Goal: Task Accomplishment & Management: Manage account settings

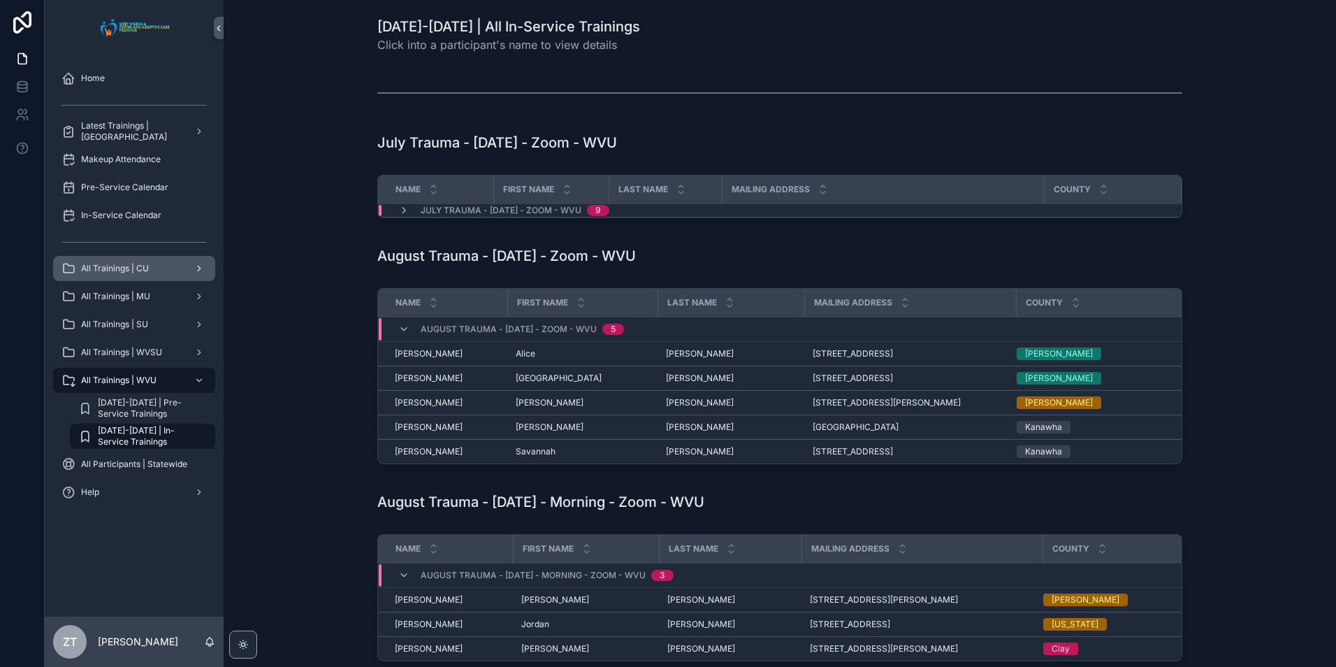
click at [147, 270] on span "All Trainings | CU" at bounding box center [115, 268] width 68 height 11
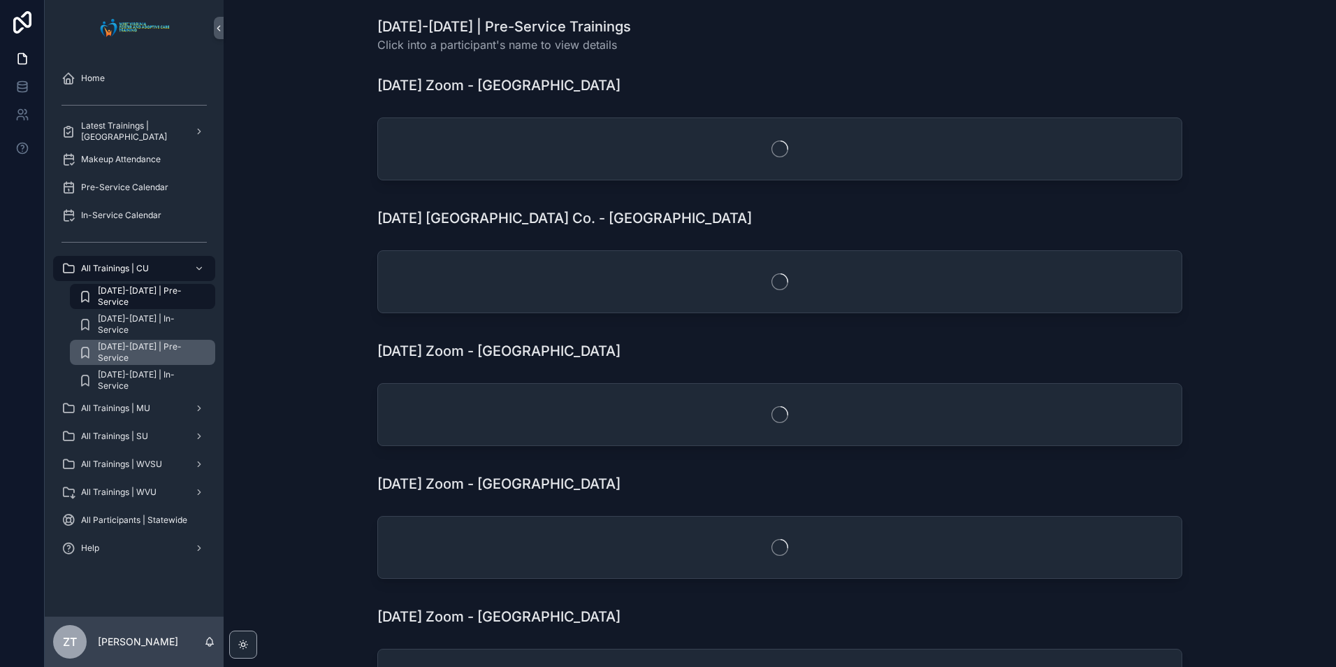
click at [155, 359] on div "[DATE]-[DATE] | Pre-Service" at bounding box center [142, 352] width 129 height 22
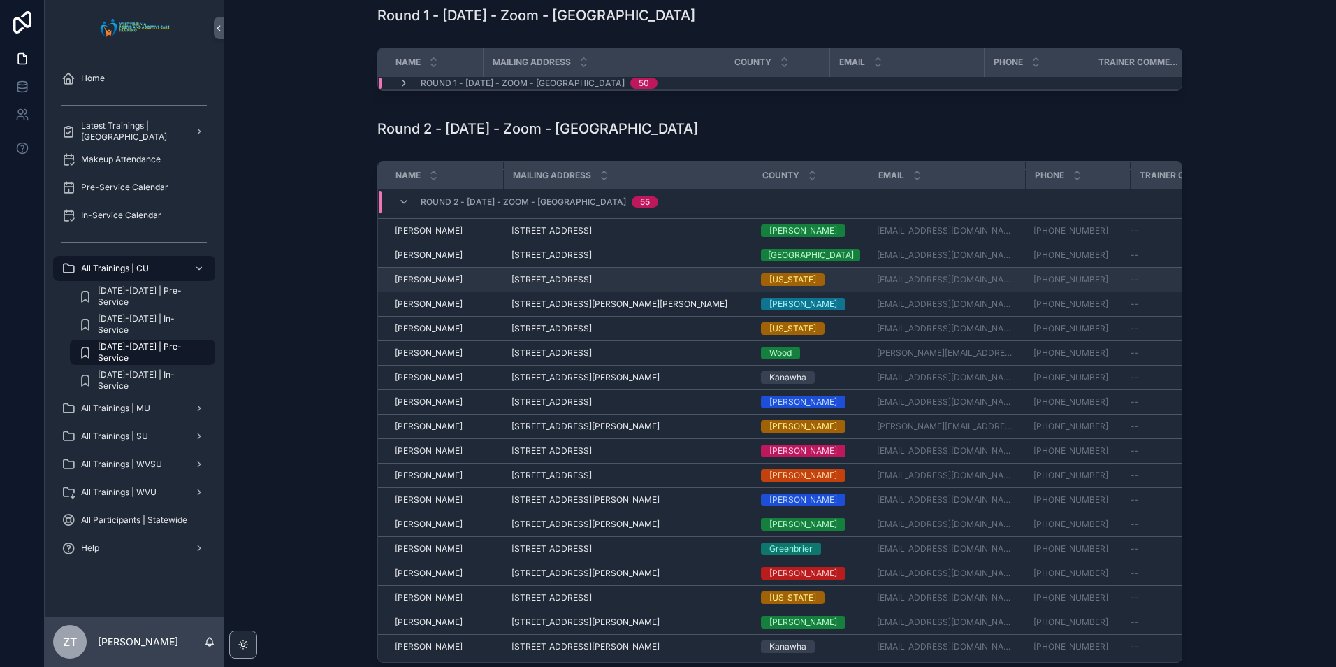
scroll to position [439, 0]
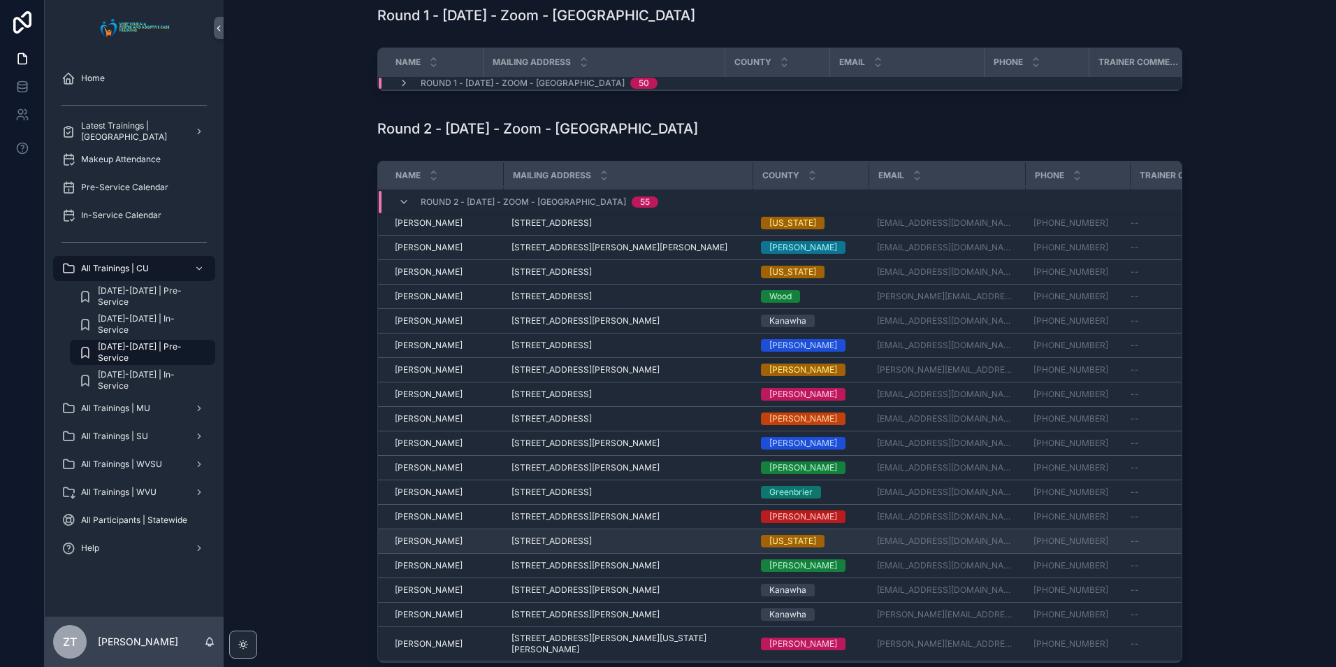
click at [419, 547] on span "[PERSON_NAME]" at bounding box center [429, 540] width 68 height 11
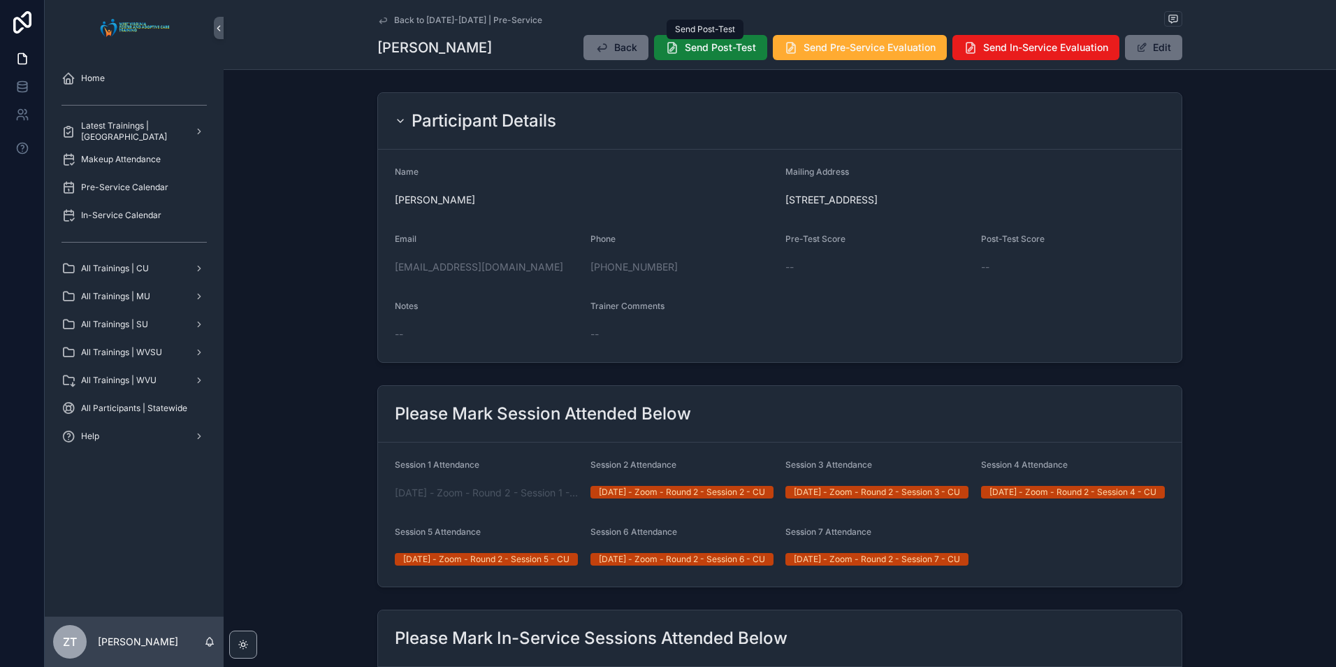
click at [696, 48] on span "Send Post-Test" at bounding box center [720, 48] width 71 height 14
click at [382, 22] on icon "scrollable content" at bounding box center [382, 20] width 11 height 11
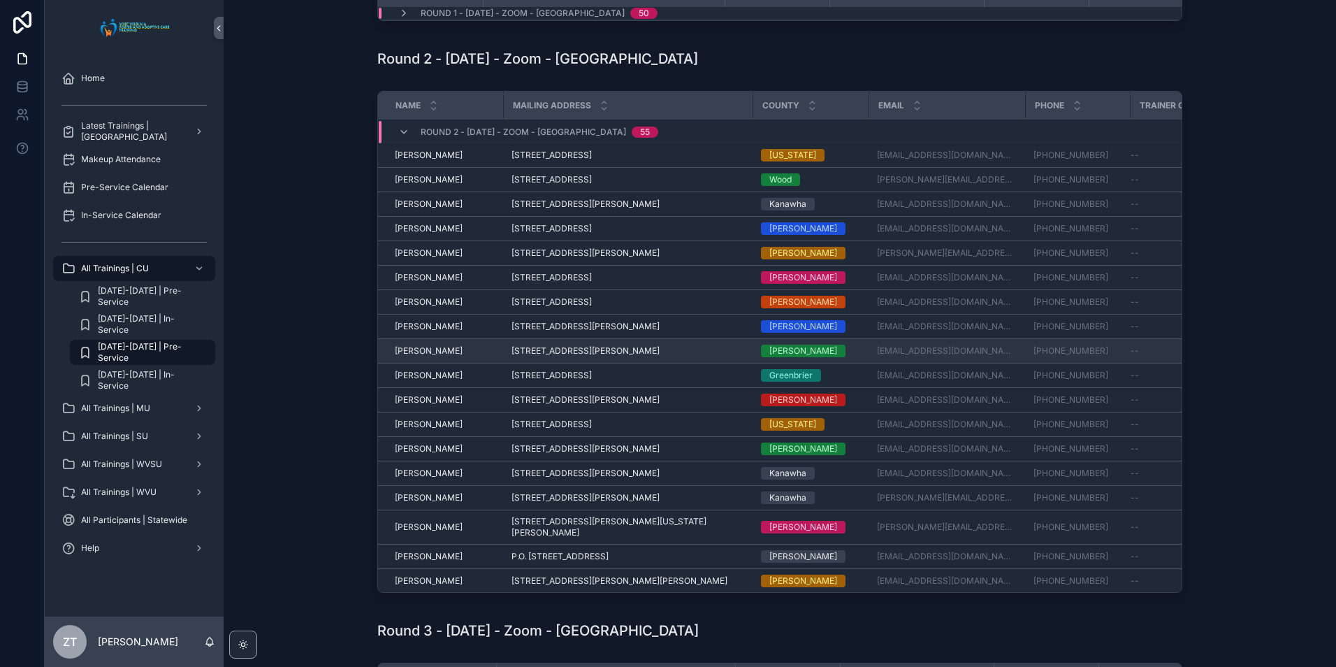
scroll to position [579, 0]
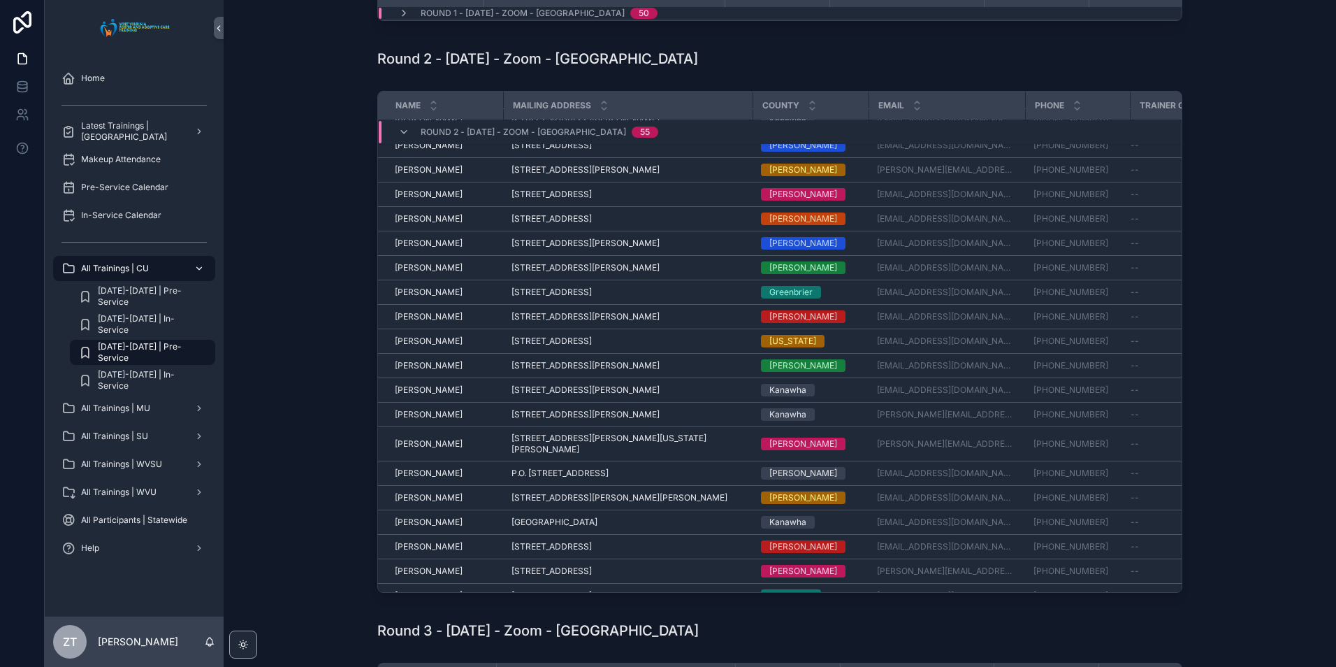
click at [153, 272] on div "All Trainings | CU" at bounding box center [134, 268] width 145 height 22
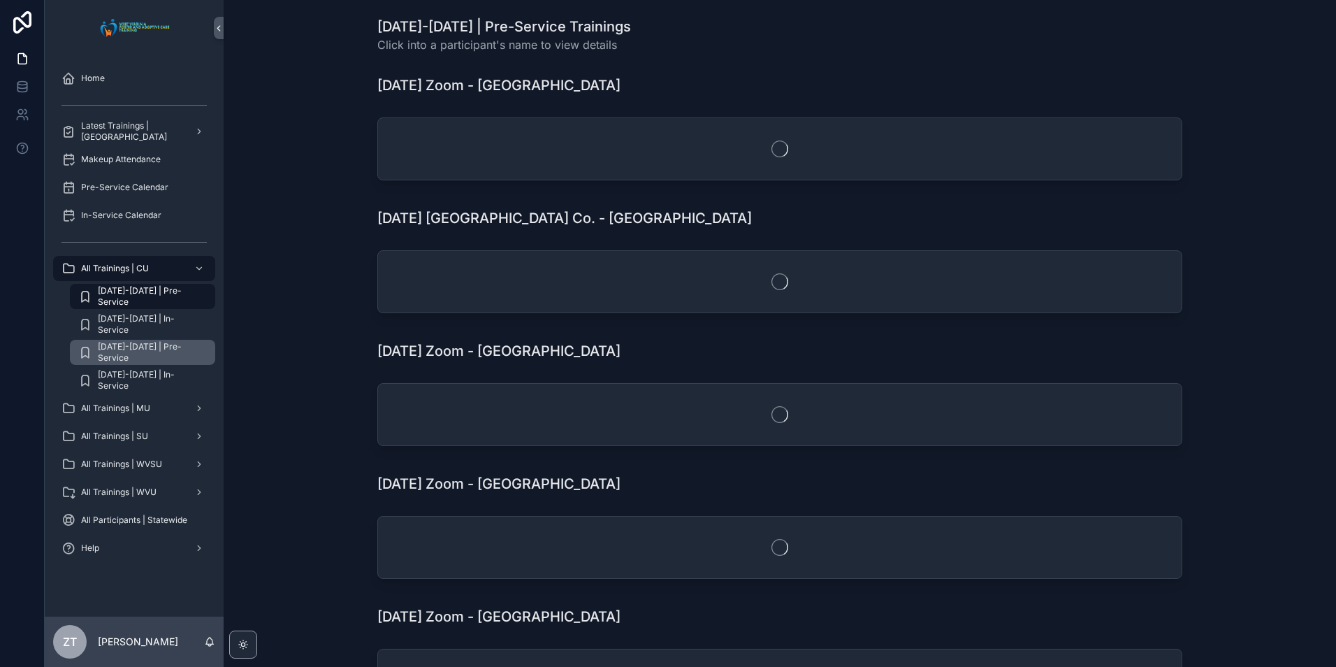
click at [145, 352] on span "[DATE]-[DATE] | Pre-Service" at bounding box center [149, 352] width 103 height 22
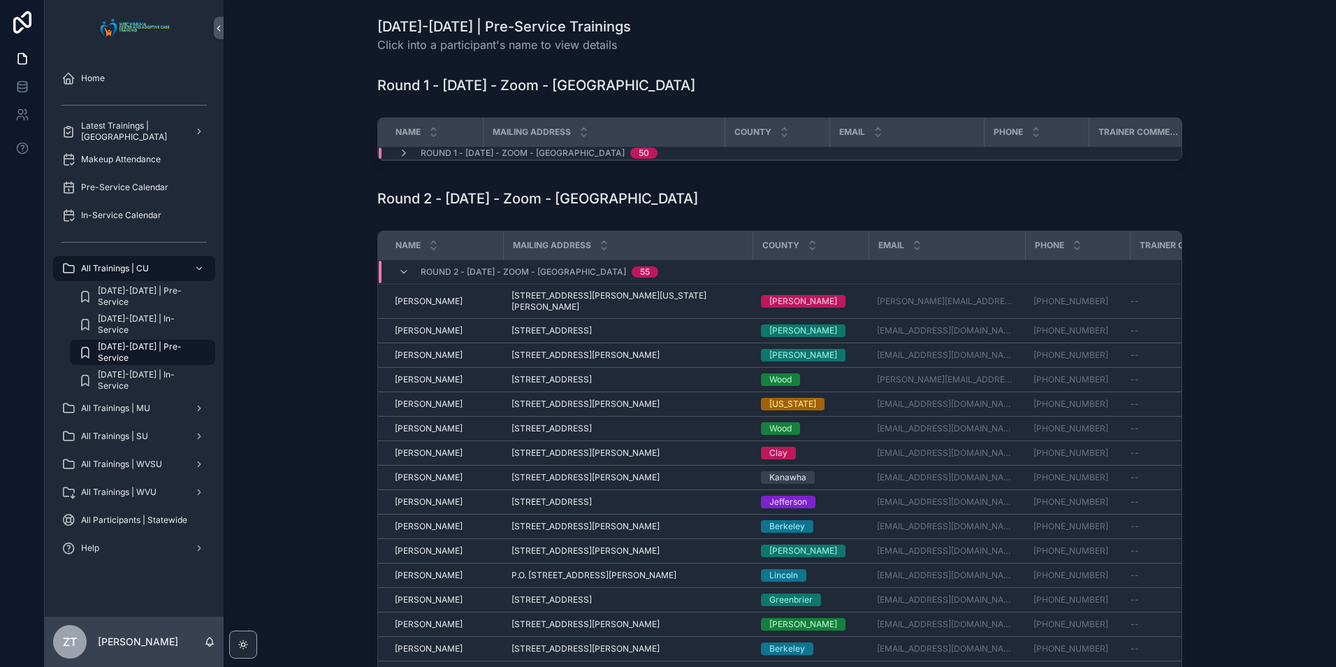
click at [393, 275] on div "Round 2 - [DATE] - Zoom - [GEOGRAPHIC_DATA] 55" at bounding box center [529, 272] width 294 height 22
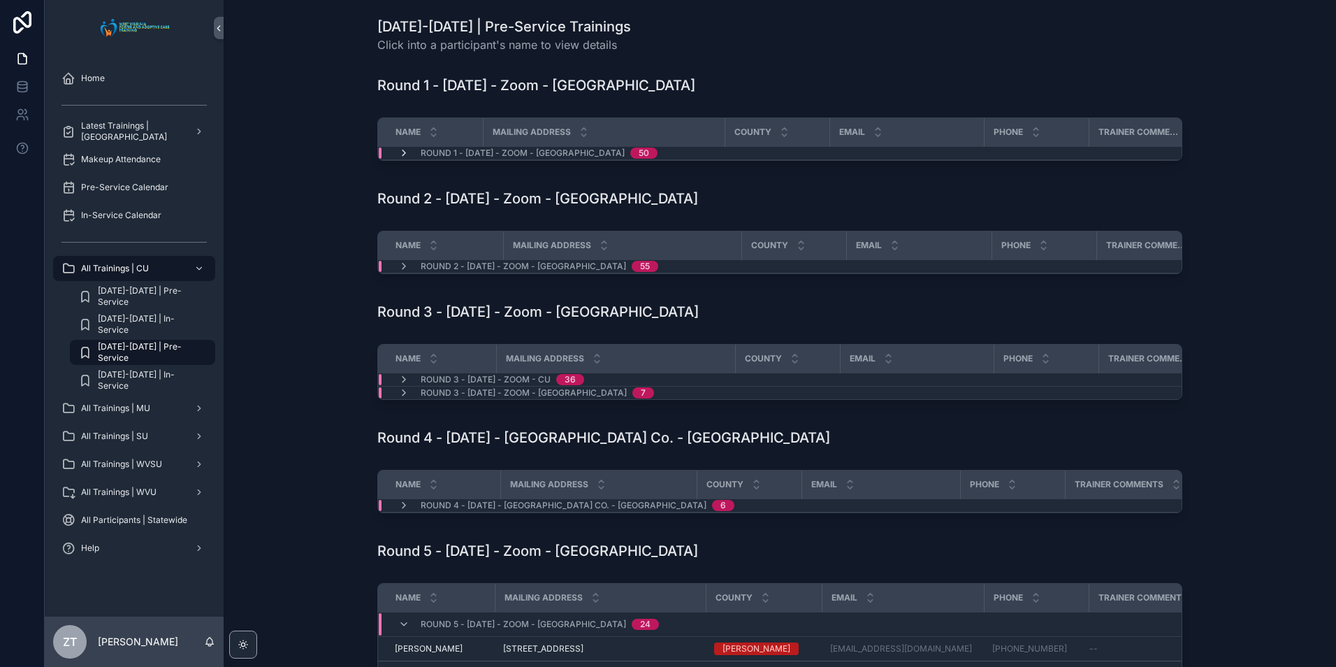
click at [403, 155] on icon "scrollable content" at bounding box center [403, 152] width 11 height 11
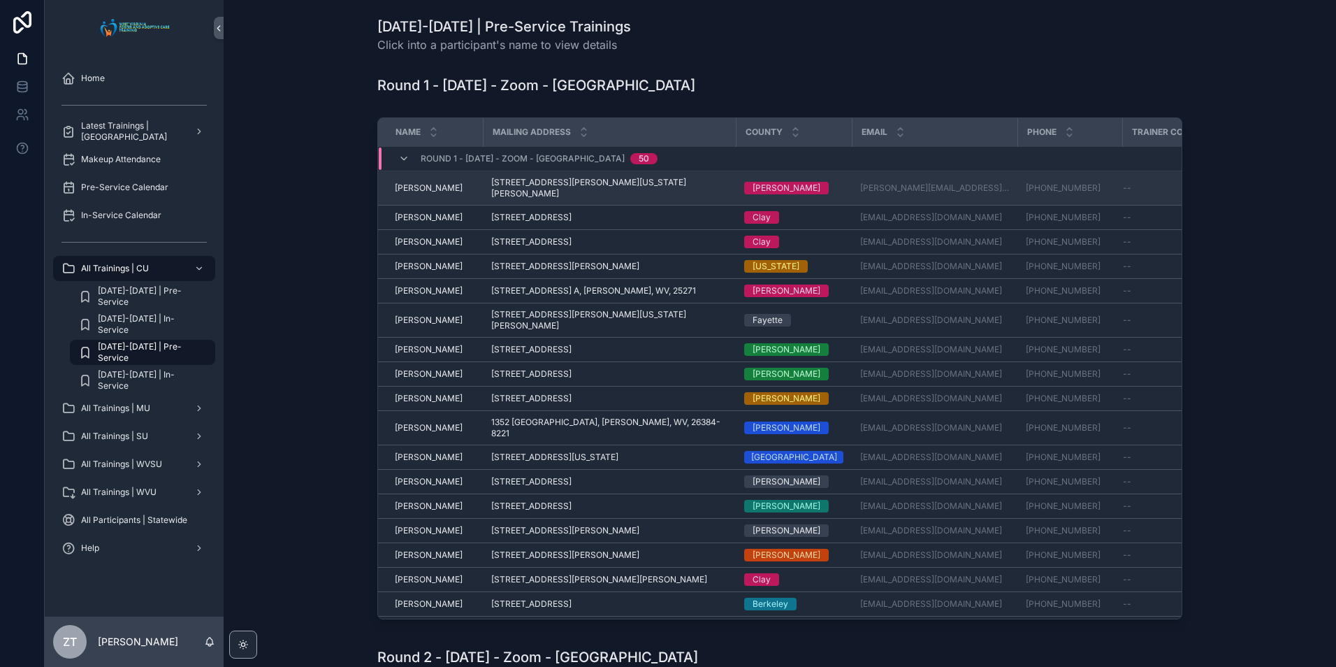
click at [423, 182] on span "[PERSON_NAME]" at bounding box center [429, 187] width 68 height 11
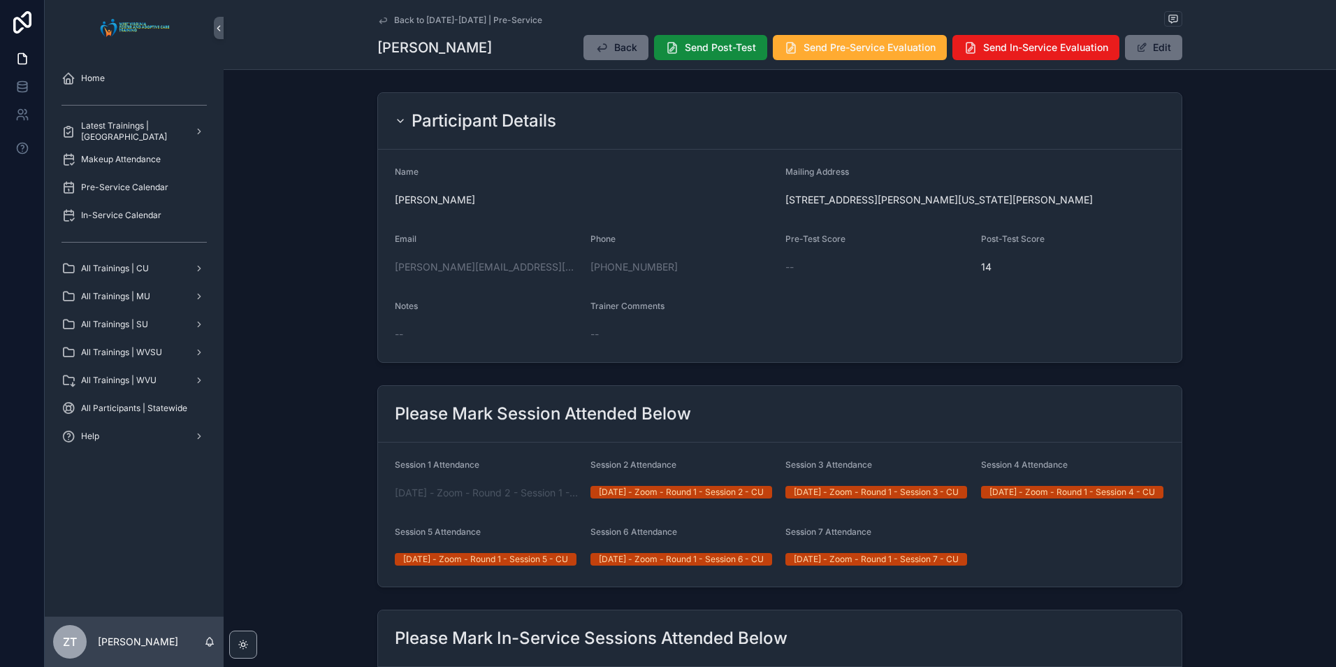
click at [380, 20] on icon "scrollable content" at bounding box center [382, 20] width 11 height 11
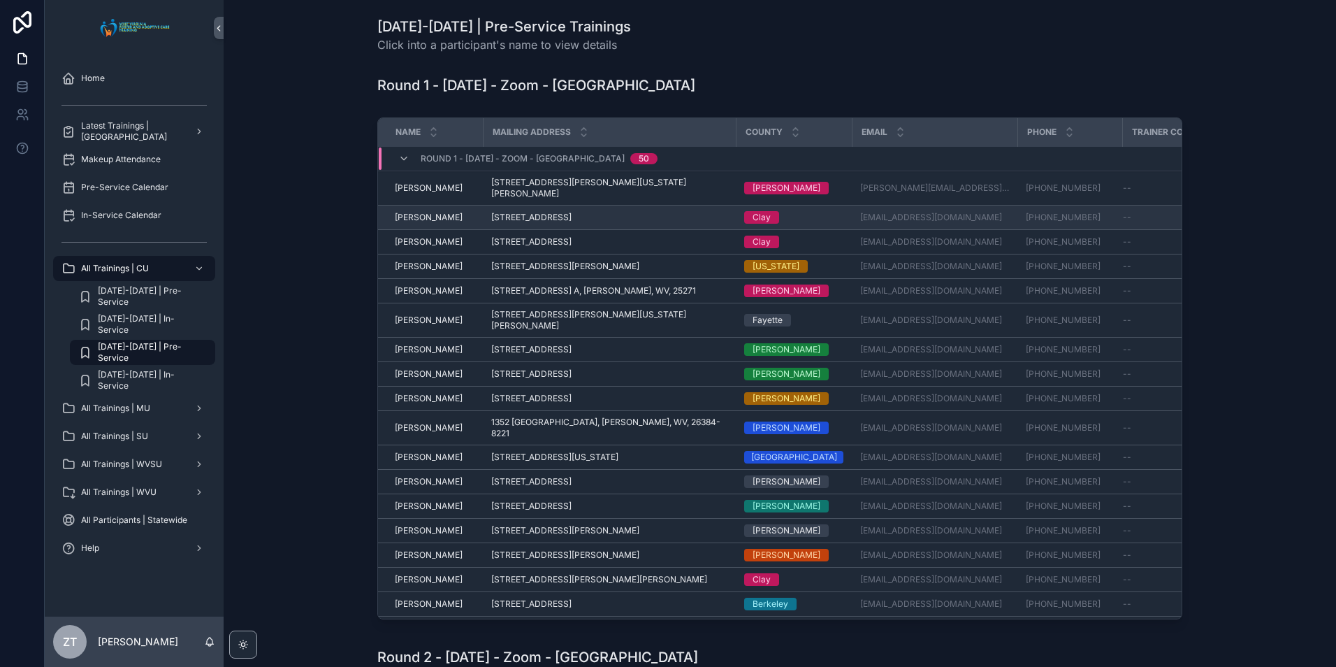
click at [426, 212] on span "[PERSON_NAME]" at bounding box center [429, 217] width 68 height 11
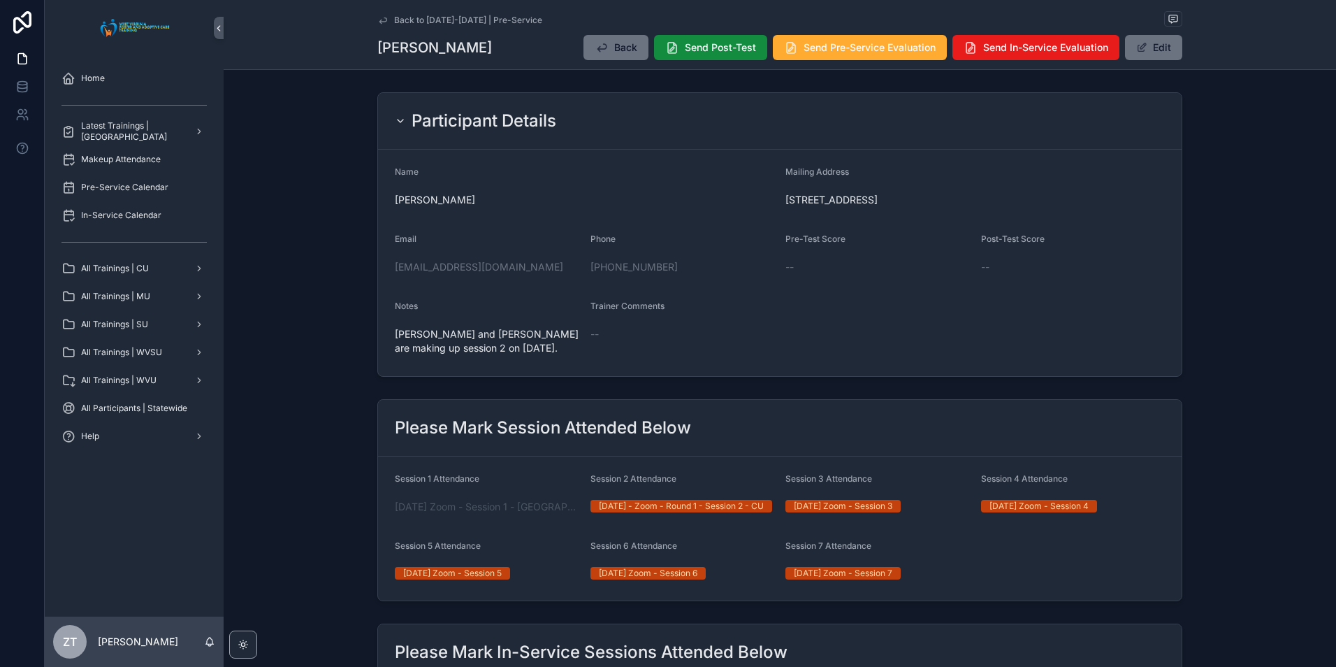
click at [377, 17] on icon "scrollable content" at bounding box center [382, 20] width 11 height 11
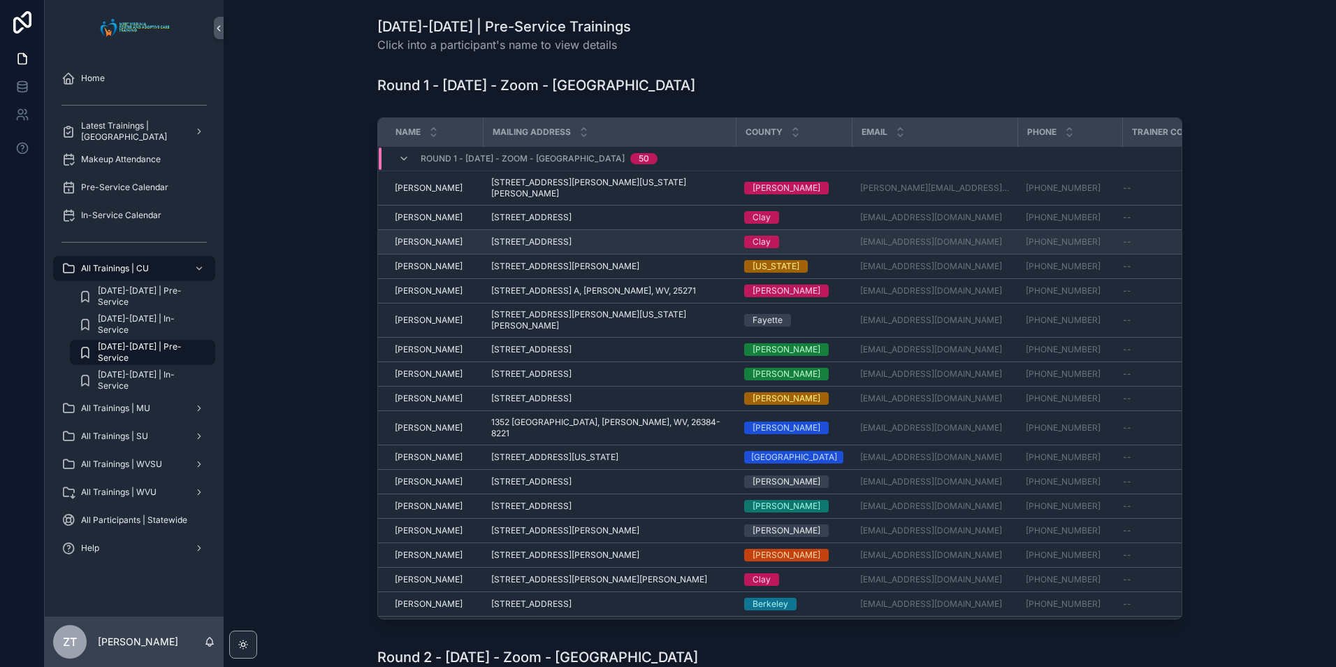
click at [419, 236] on span "[PERSON_NAME]" at bounding box center [429, 241] width 68 height 11
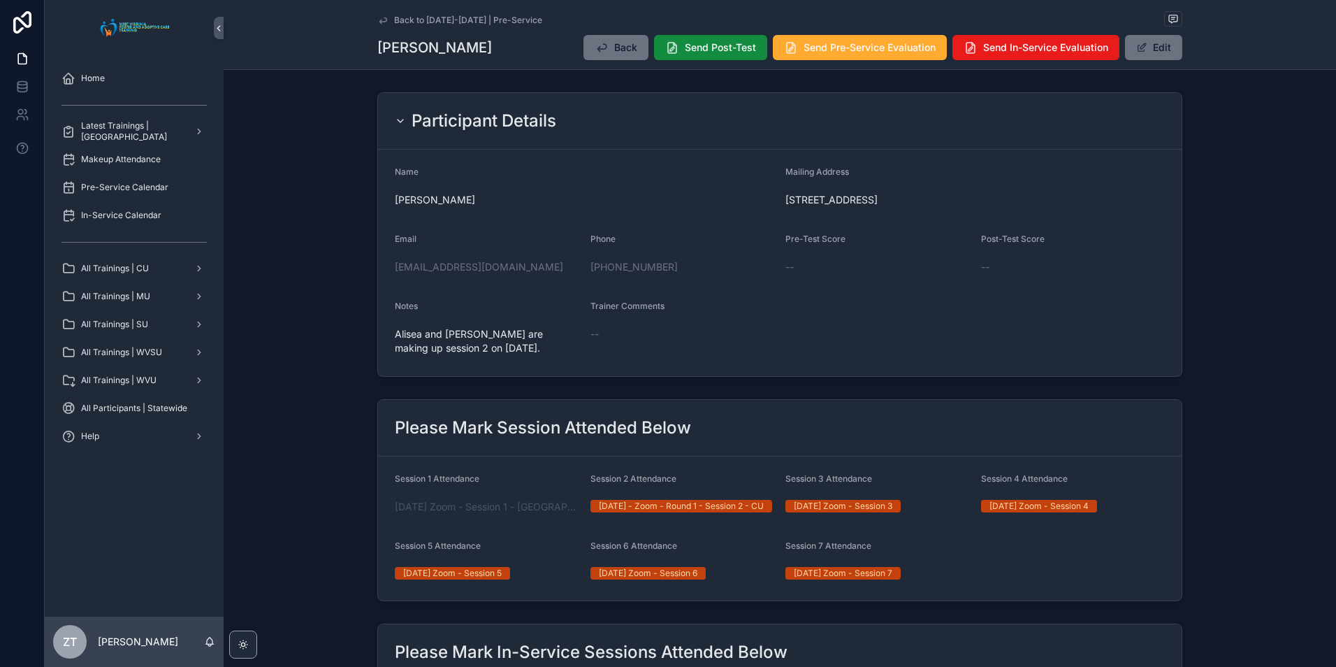
click at [379, 18] on icon "scrollable content" at bounding box center [382, 20] width 11 height 11
